Goal: Communication & Community: Answer question/provide support

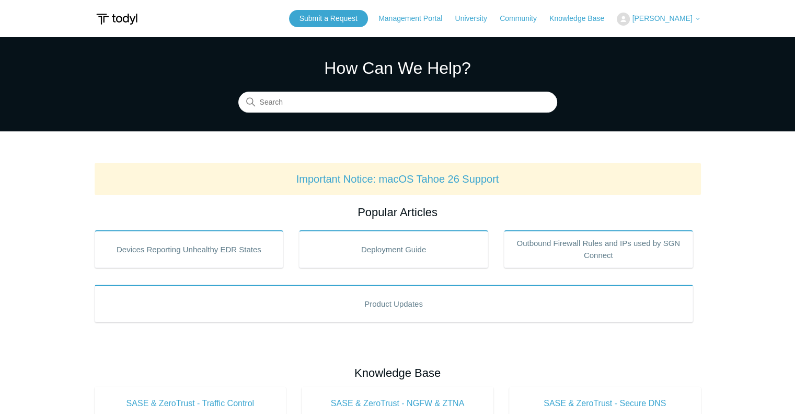
click at [692, 14] on span "[PERSON_NAME]" at bounding box center [662, 18] width 60 height 8
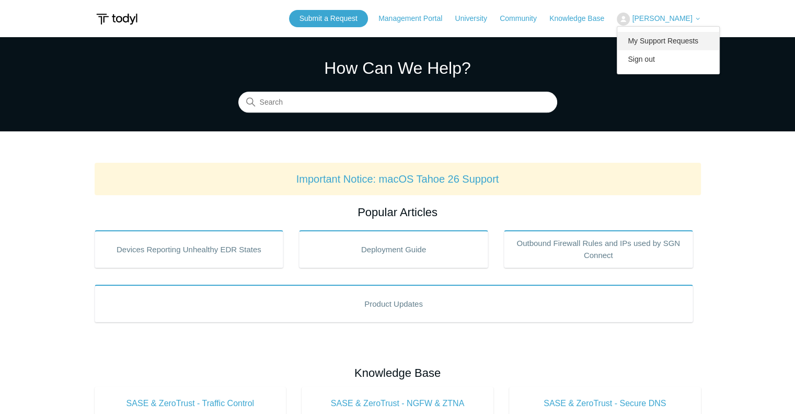
click at [667, 37] on link "My Support Requests" at bounding box center [669, 41] width 102 height 18
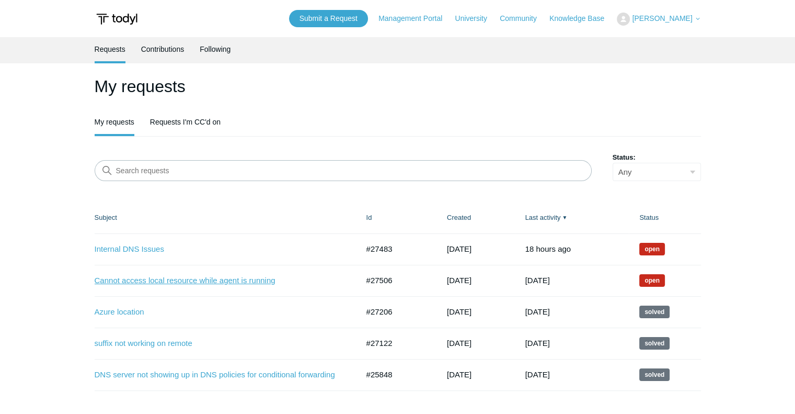
click at [140, 276] on link "Cannot access local resource while agent is running" at bounding box center [219, 281] width 248 height 12
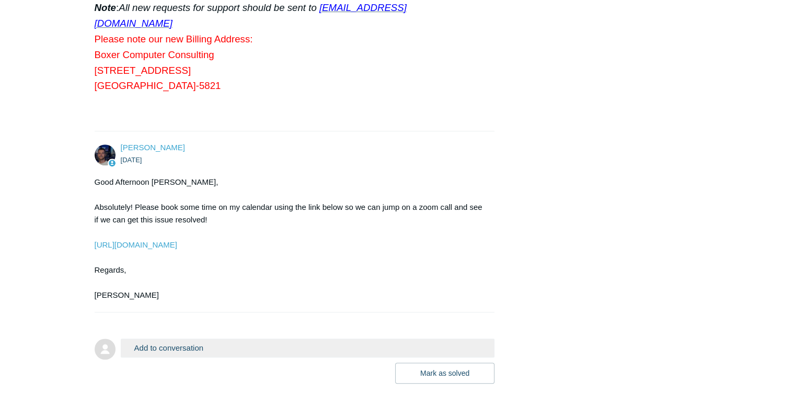
scroll to position [703, 0]
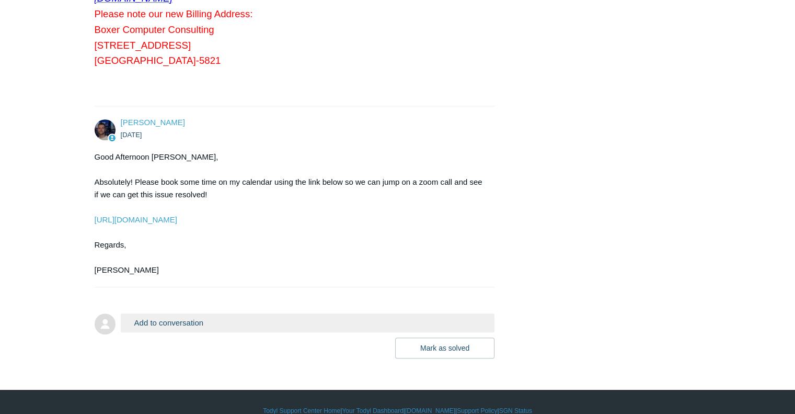
click at [259, 313] on button "Add to conversation" at bounding box center [308, 322] width 374 height 18
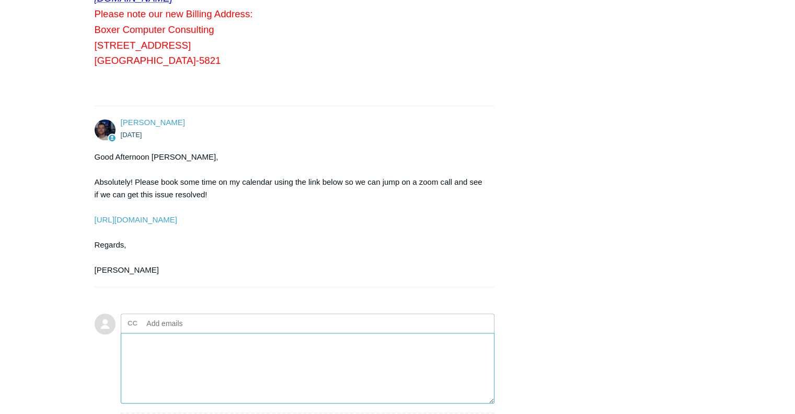
scroll to position [818, 0]
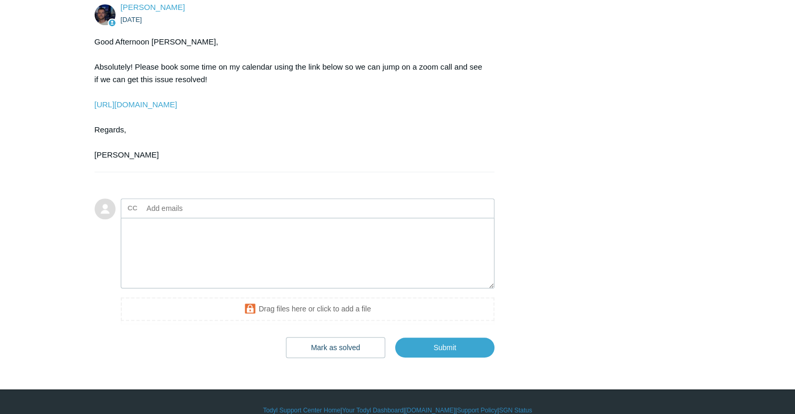
click at [217, 222] on textarea "Add your reply" at bounding box center [308, 253] width 374 height 71
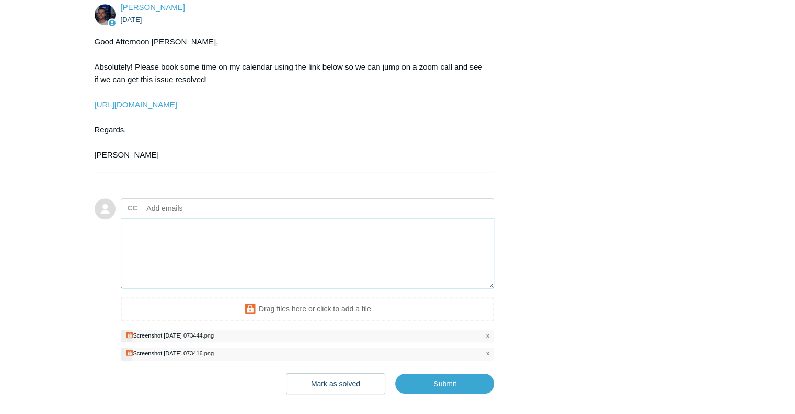
click at [223, 222] on textarea "Add your reply" at bounding box center [308, 253] width 374 height 71
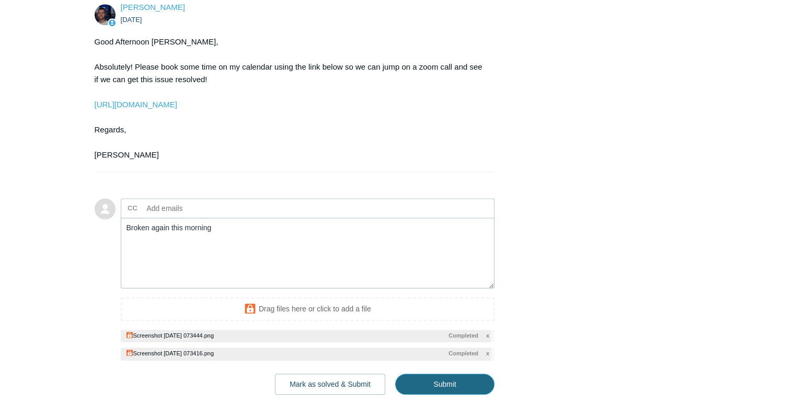
click at [481, 373] on input "Submit" at bounding box center [444, 383] width 99 height 21
type textarea "Broken again this morning This ticket includes a secure attachment. Use this li…"
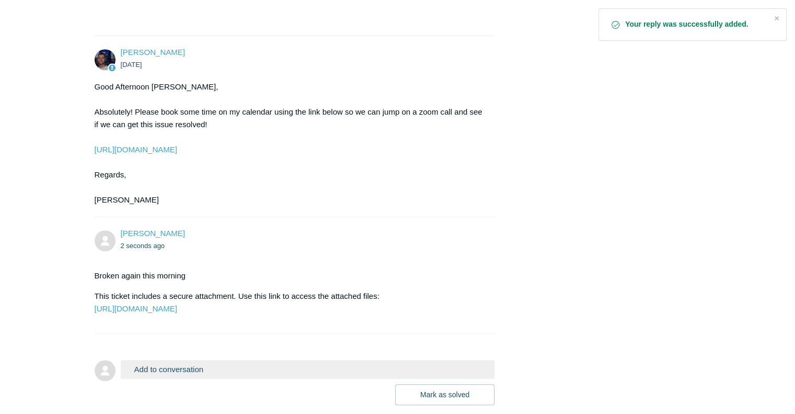
scroll to position [845, 0]
